Goal: Register for event/course

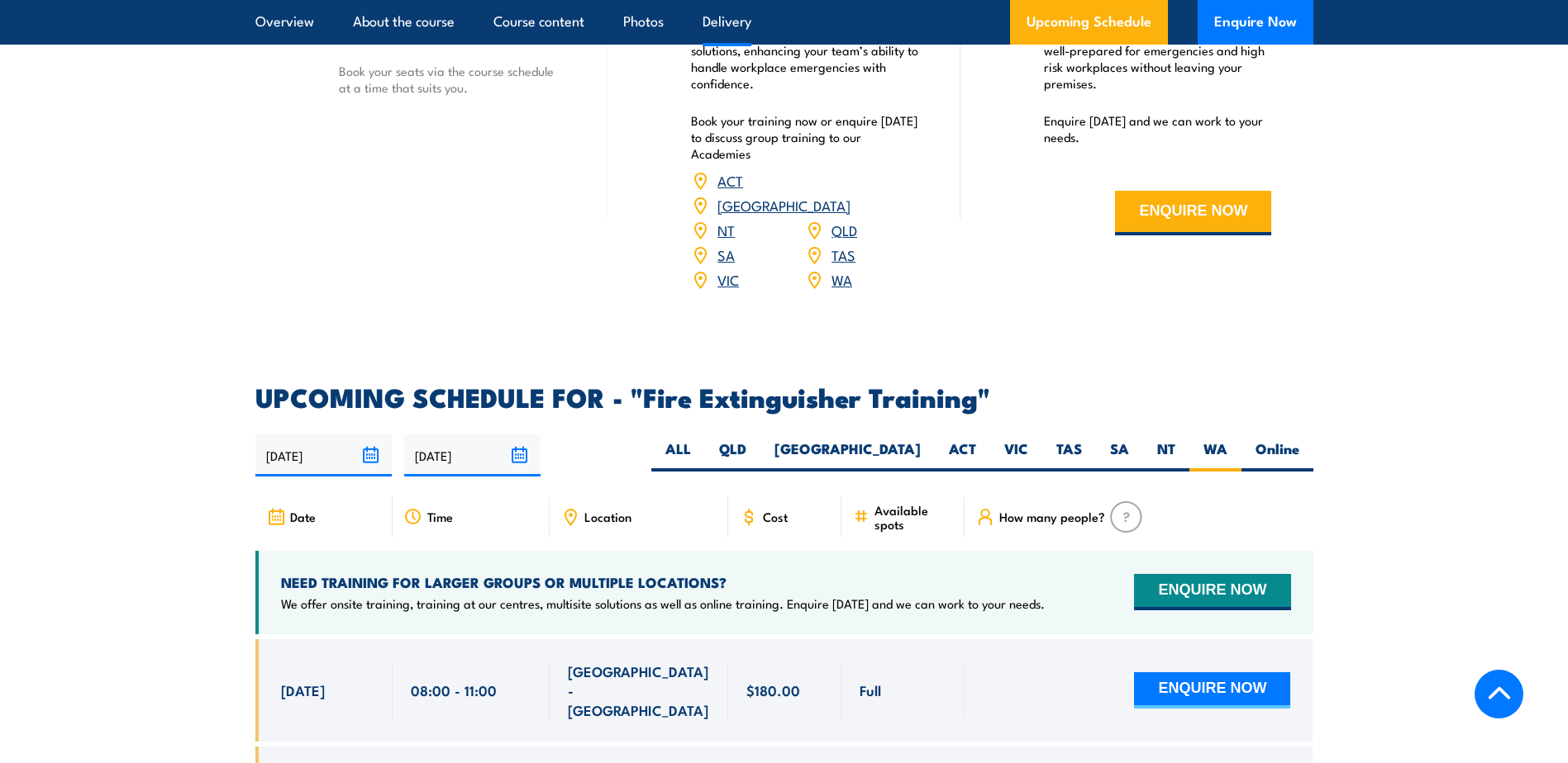
scroll to position [2442, 0]
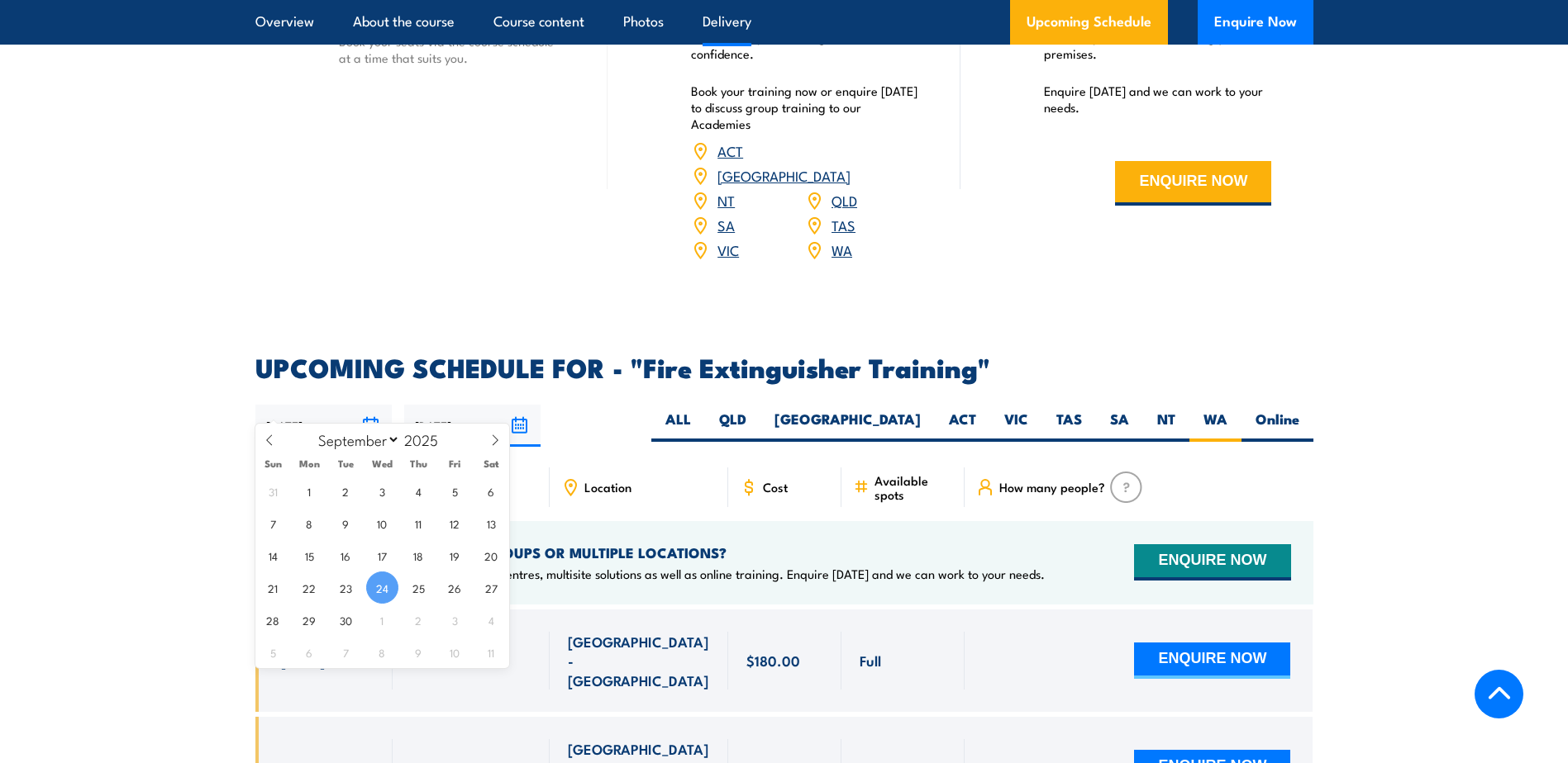
click at [362, 405] on input "[DATE]" at bounding box center [323, 426] width 137 height 42
click at [380, 593] on span "24" at bounding box center [381, 587] width 32 height 32
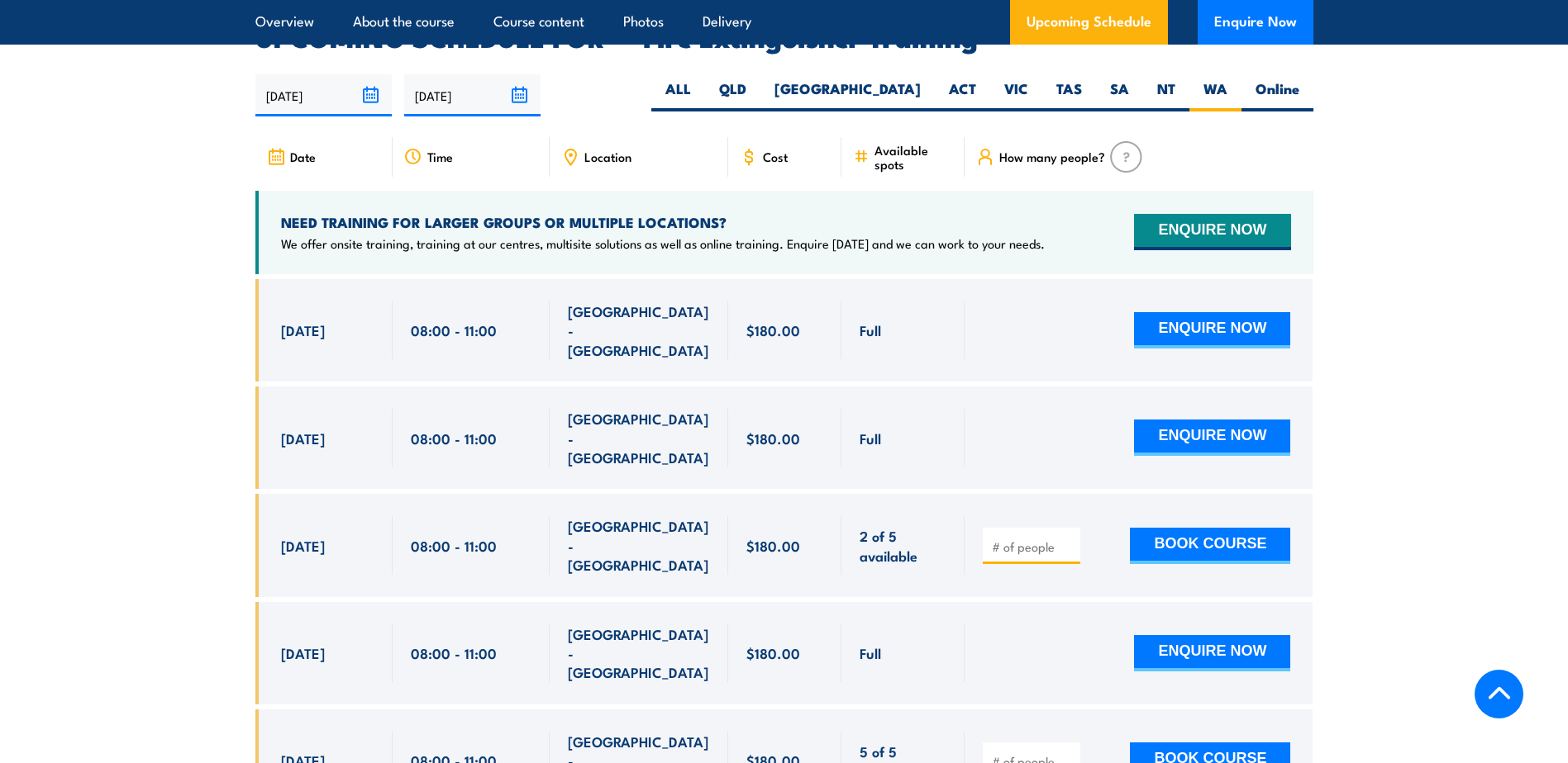
scroll to position [2689, 0]
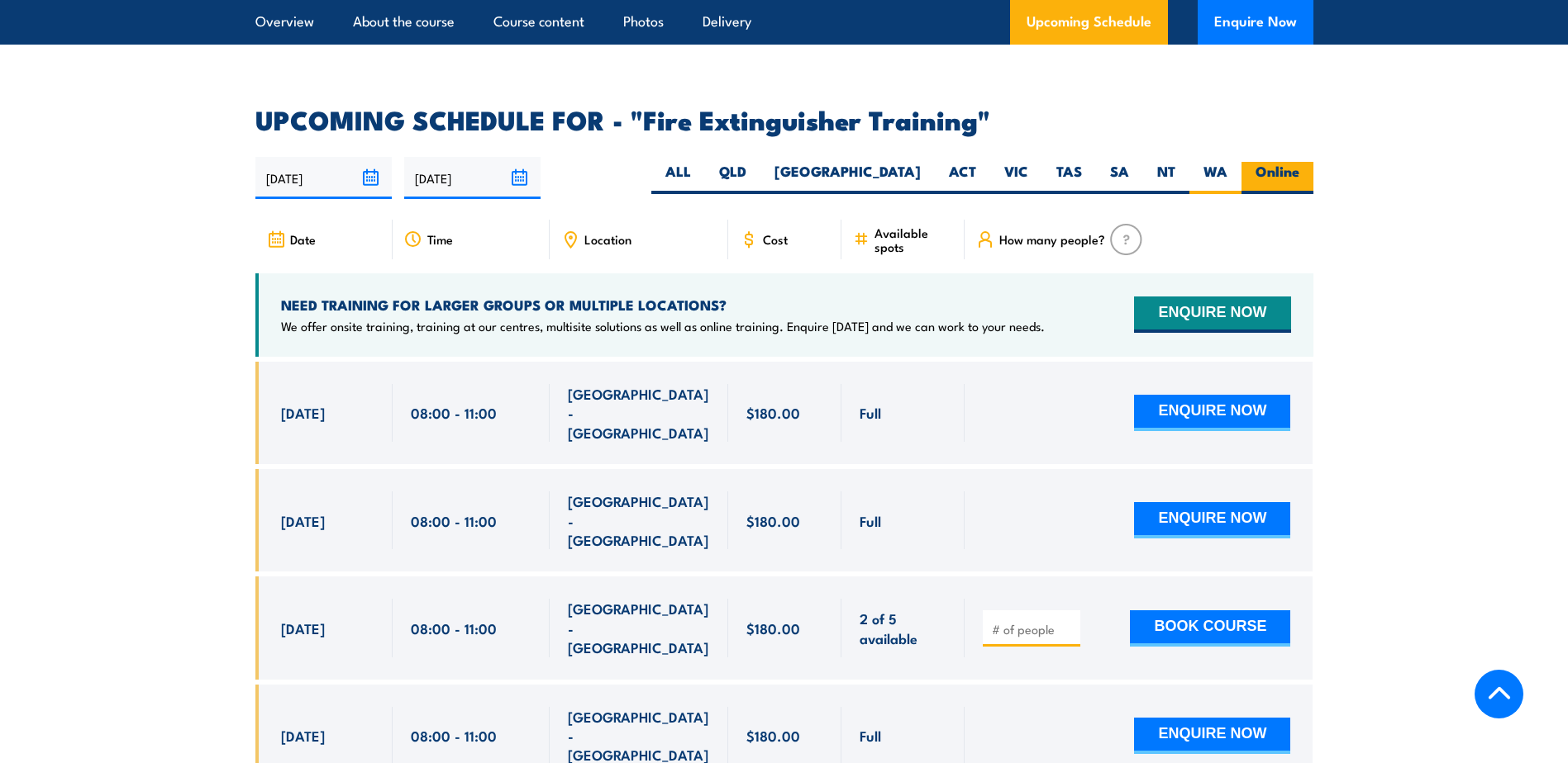
click at [1279, 162] on label "Online" at bounding box center [1277, 178] width 71 height 32
click at [1299, 162] on input "Online" at bounding box center [1305, 168] width 11 height 11
radio input "true"
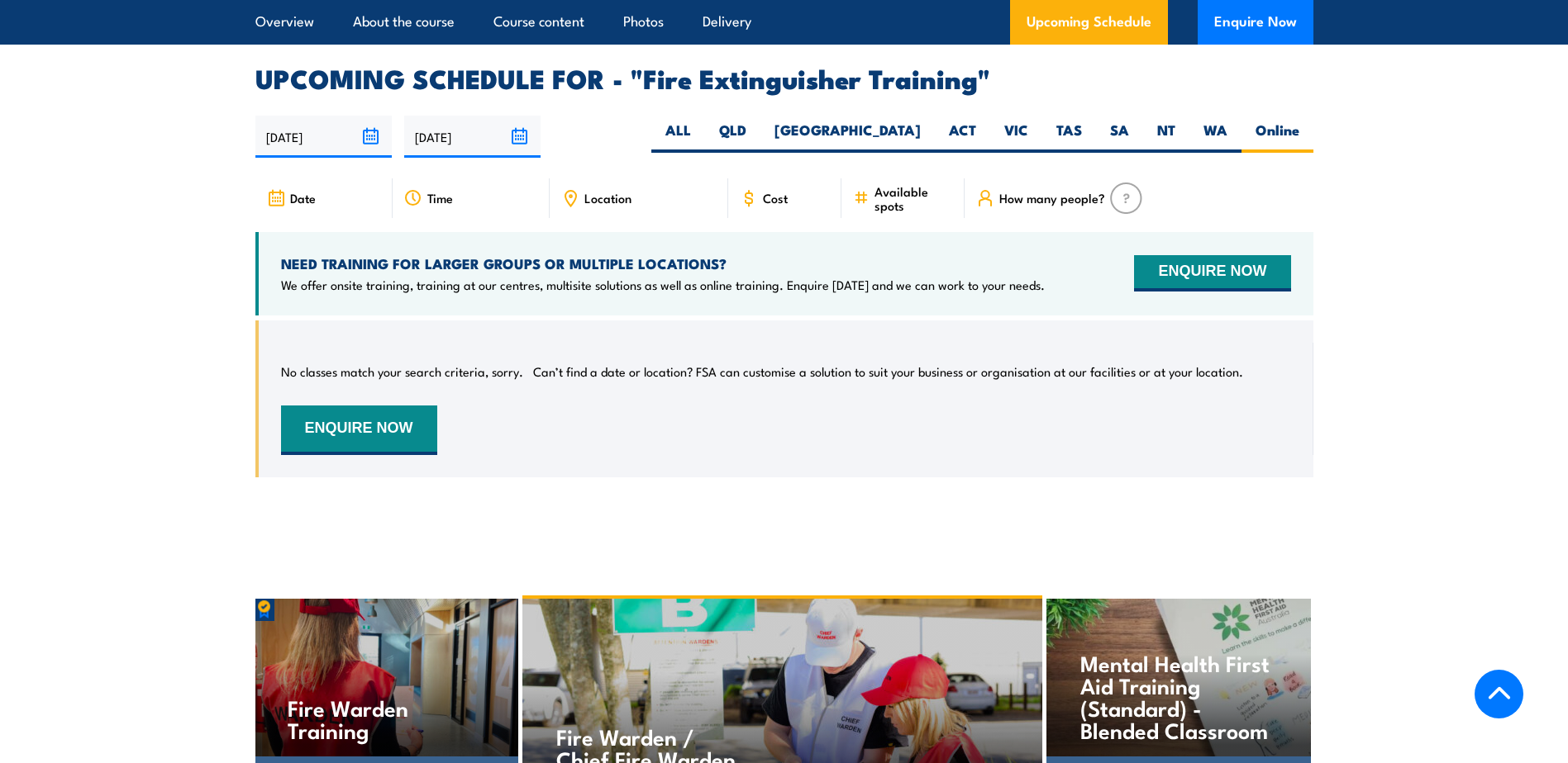
scroll to position [2560, 0]
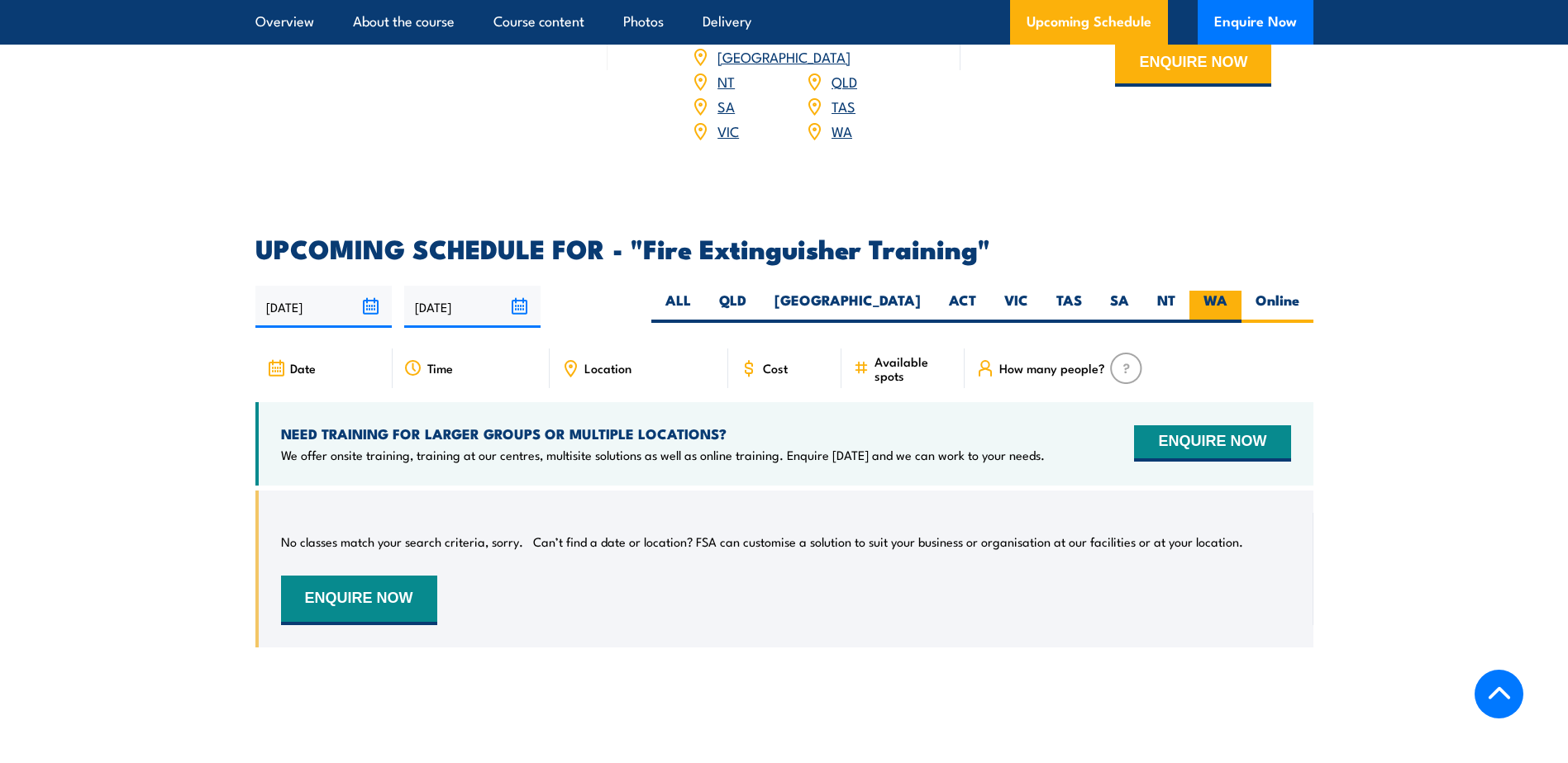
click at [1215, 290] on label "WA" at bounding box center [1215, 306] width 52 height 32
click at [1227, 290] on input "WA" at bounding box center [1233, 296] width 11 height 11
radio input "true"
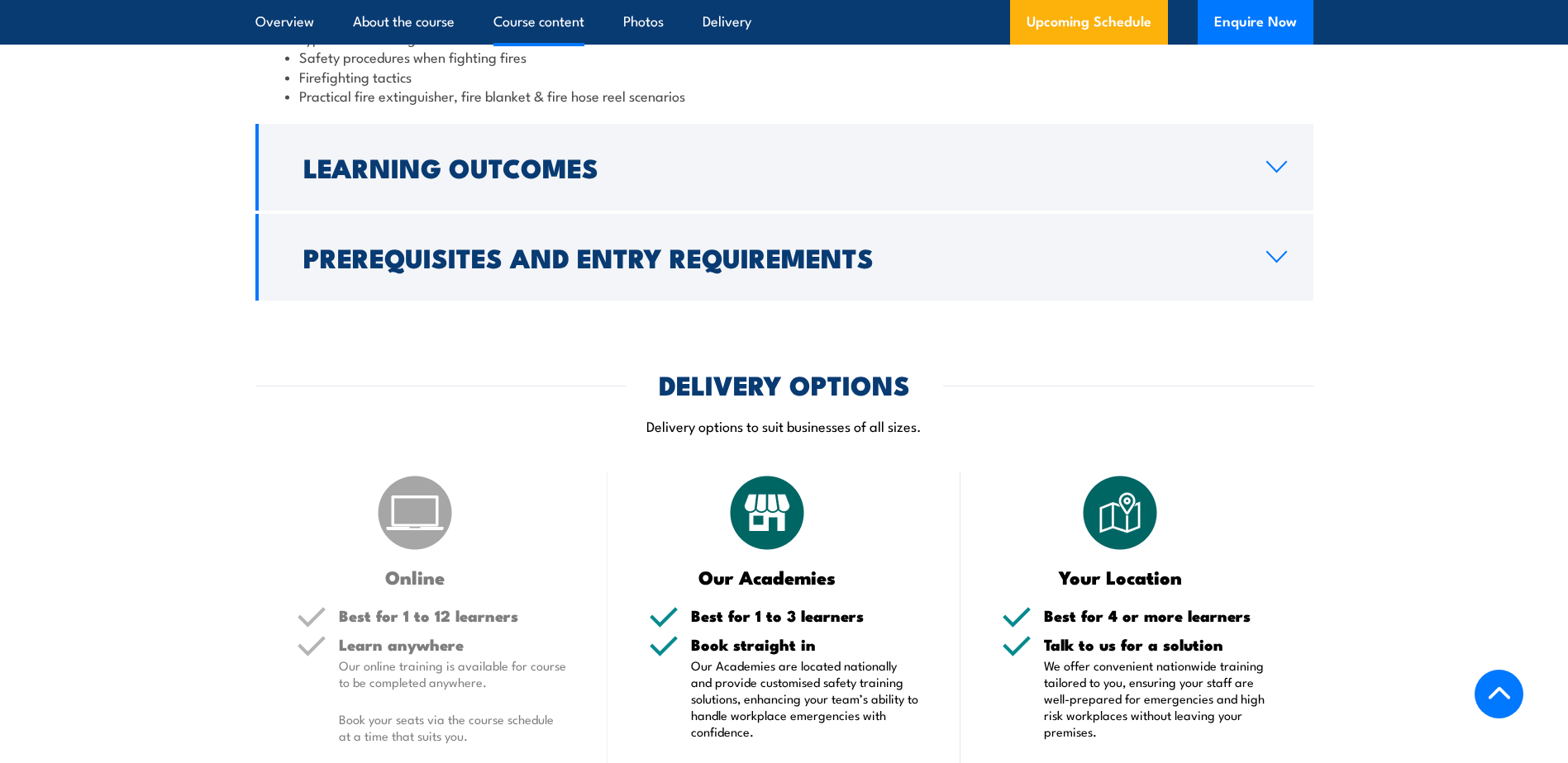
scroll to position [1473, 0]
